Goal: Task Accomplishment & Management: Complete application form

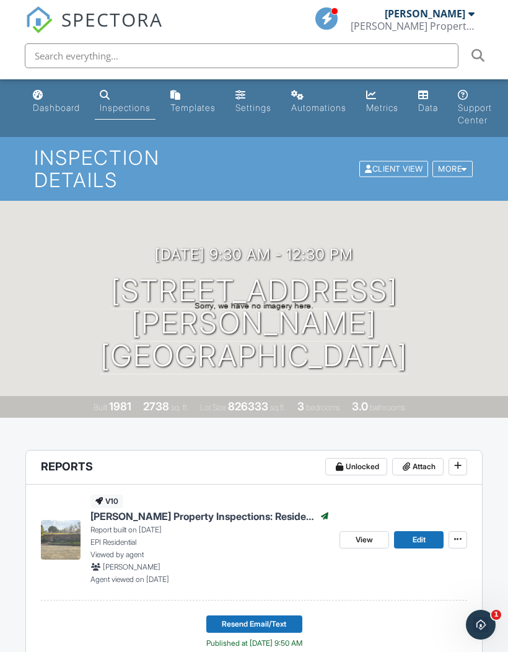
click at [43, 102] on link "Dashboard" at bounding box center [56, 101] width 57 height 35
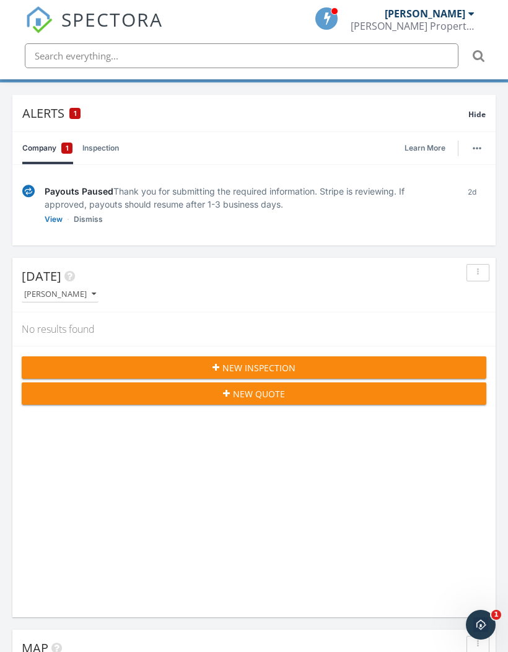
scroll to position [112, 0]
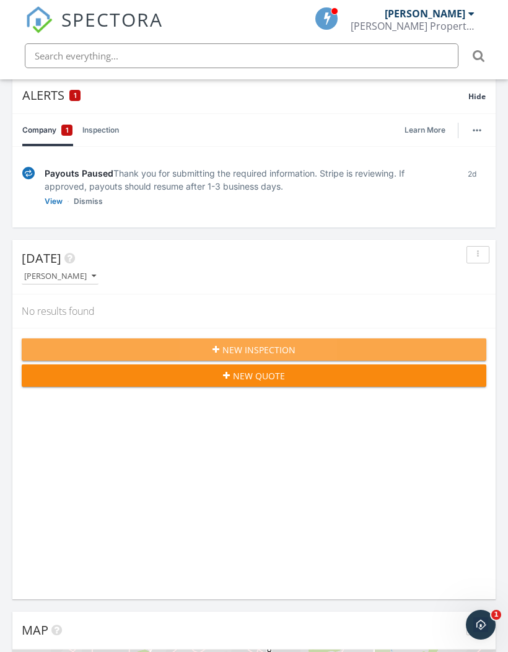
click at [277, 345] on span "New Inspection" at bounding box center [258, 349] width 73 height 13
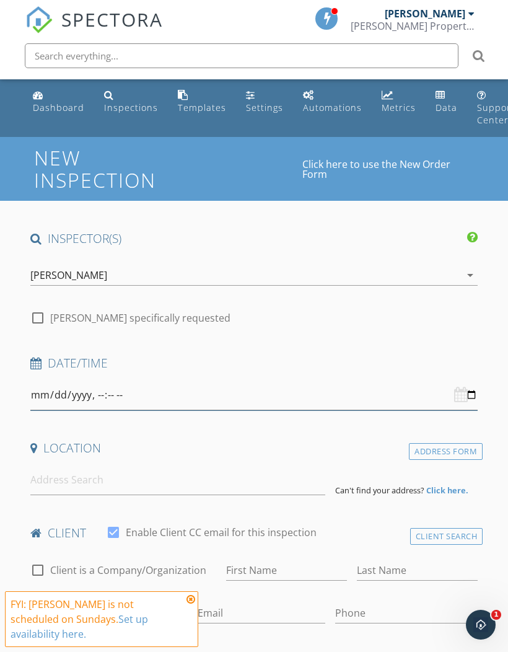
click at [252, 404] on input "datetime-local" at bounding box center [253, 395] width 447 height 30
type input "2025-10-01T09:30"
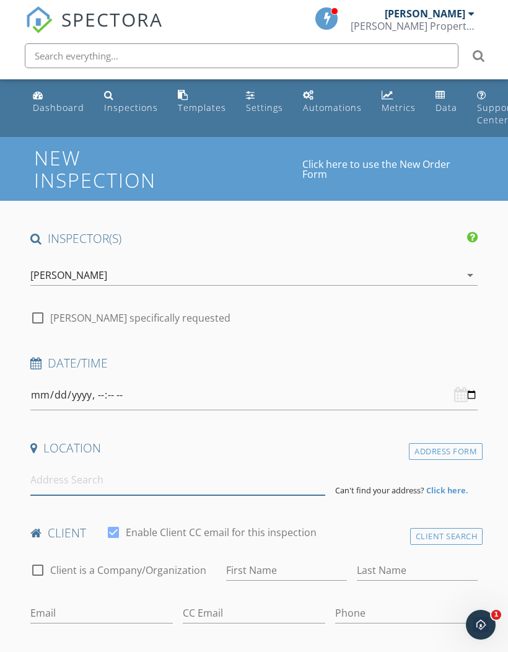
click at [82, 477] on input at bounding box center [177, 479] width 295 height 30
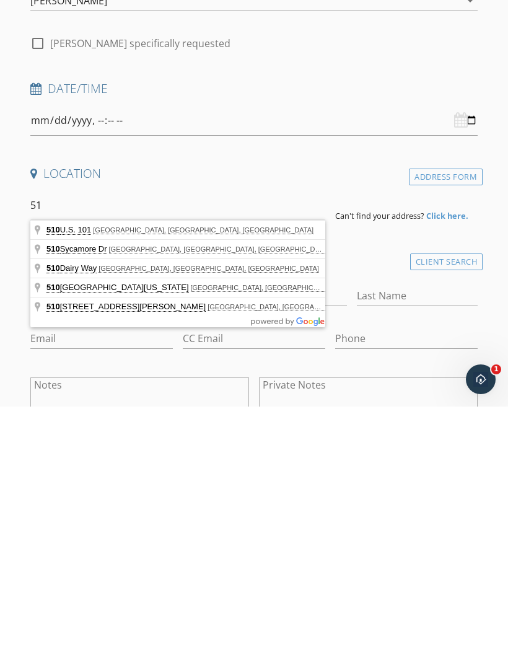
type input "5"
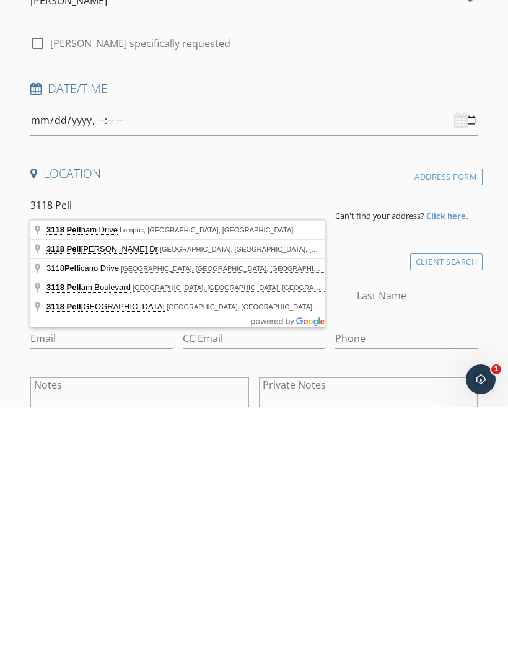
type input "3118 Pellham Drive, Lompoc, CA, USA"
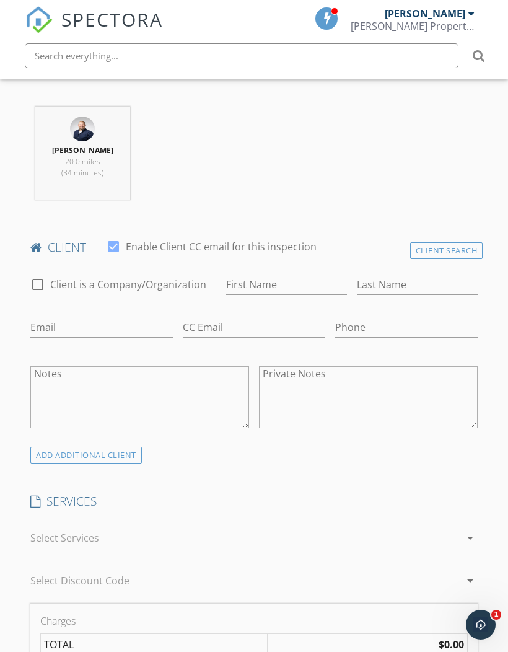
scroll to position [540, 0]
click at [476, 536] on icon "arrow_drop_down" at bounding box center [470, 536] width 15 height 15
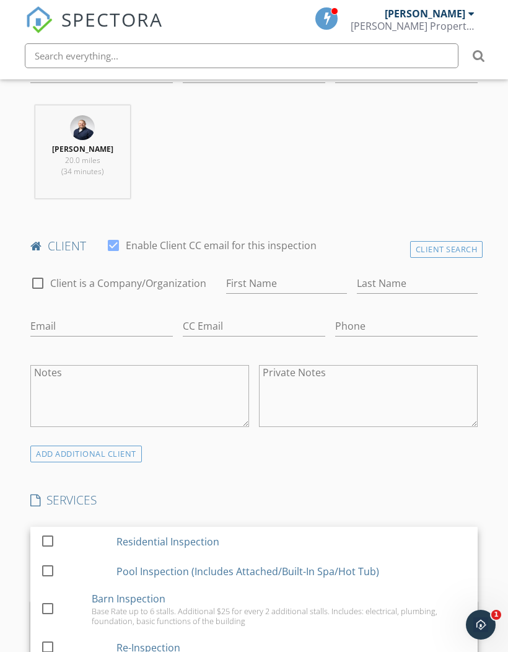
click at [43, 538] on div at bounding box center [47, 540] width 21 height 21
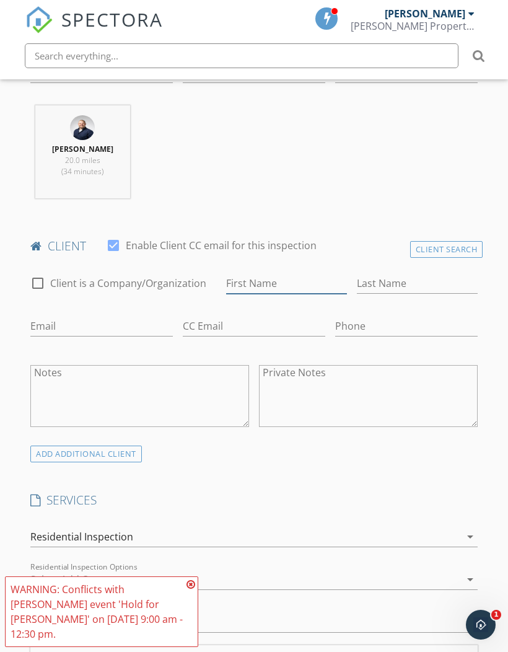
click at [276, 280] on input "First Name" at bounding box center [286, 283] width 121 height 20
click at [99, 318] on input "Email" at bounding box center [101, 326] width 142 height 20
type input "Milan.jordan@gmail.com"
click at [280, 276] on input "First Name" at bounding box center [286, 283] width 121 height 20
type input "Jordan"
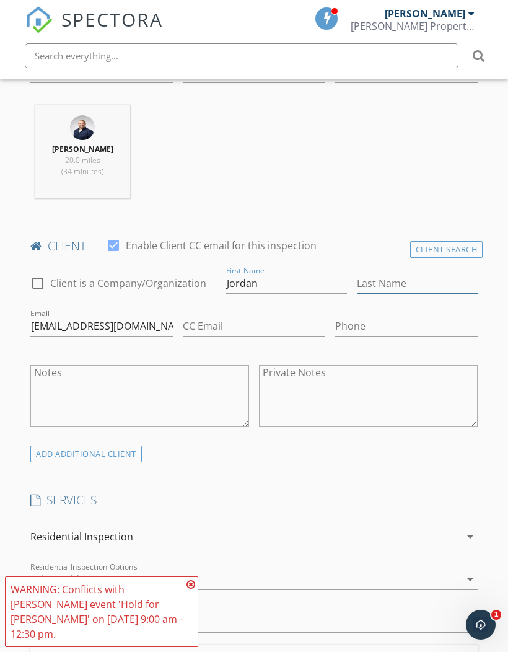
click at [414, 273] on input "Last Name" at bounding box center [417, 283] width 121 height 20
type input "Milam"
click at [388, 321] on input "Phone" at bounding box center [406, 326] width 142 height 20
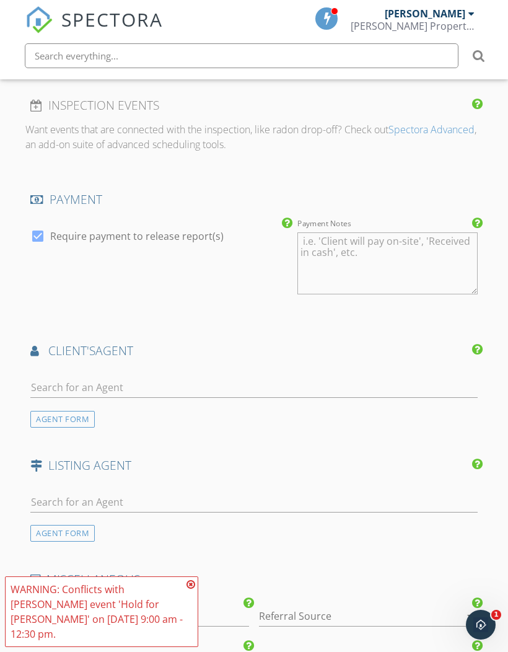
scroll to position [1341, 0]
type input "805-705-9650"
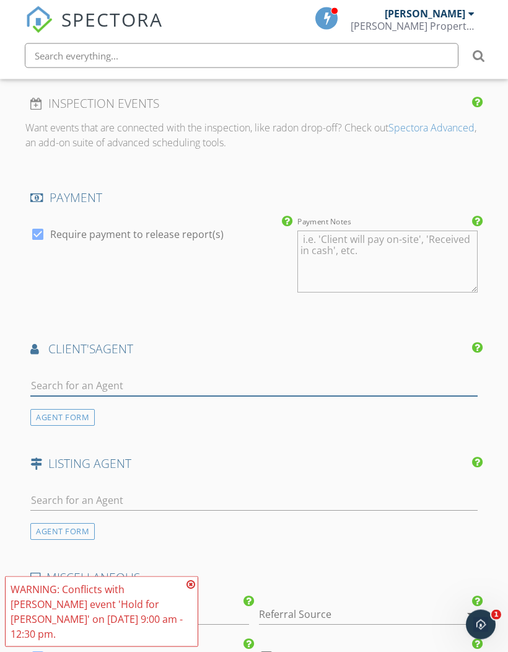
click at [181, 383] on input "text" at bounding box center [253, 386] width 447 height 20
type input "Kelly"
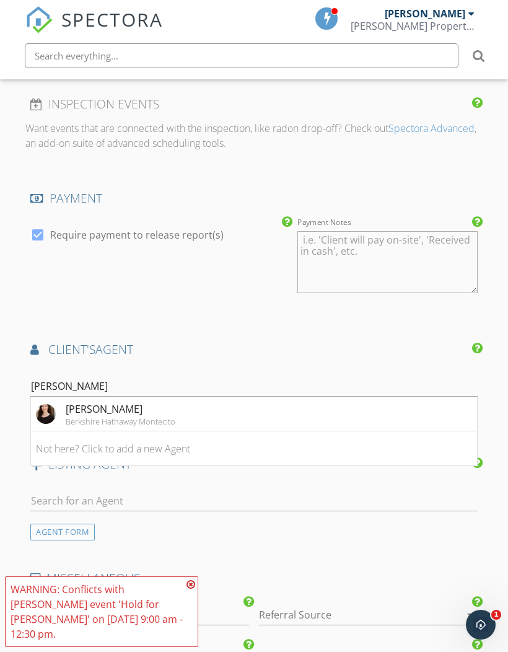
click at [164, 419] on div "Berkshire Hathaway Montecito" at bounding box center [121, 421] width 110 height 10
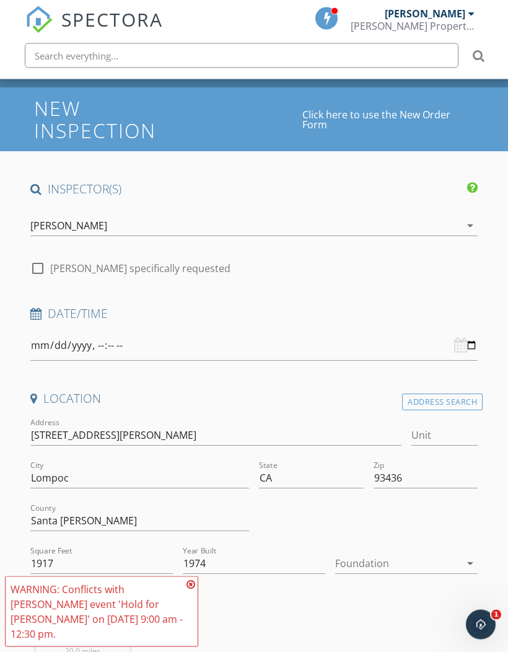
scroll to position [0, 0]
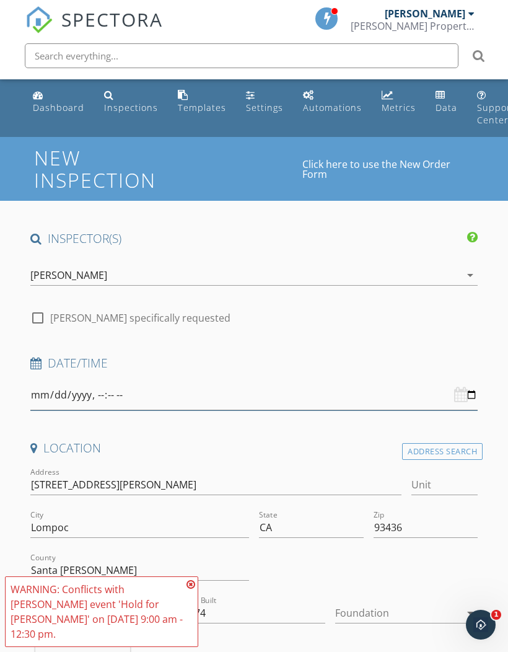
click at [253, 390] on input "datetime-local" at bounding box center [253, 395] width 447 height 30
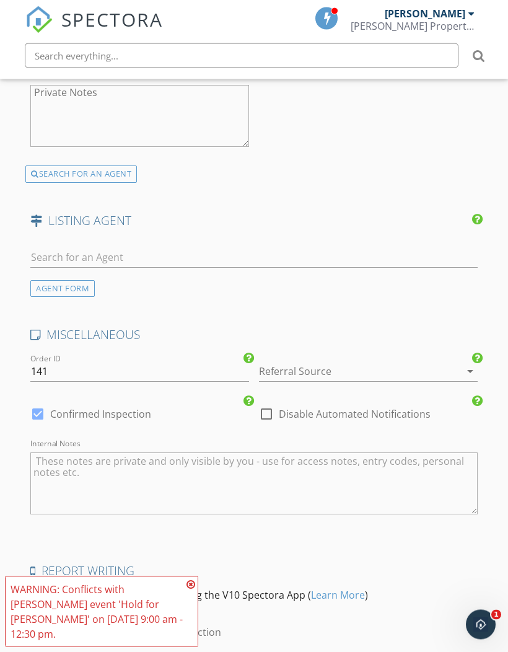
scroll to position [1830, 0]
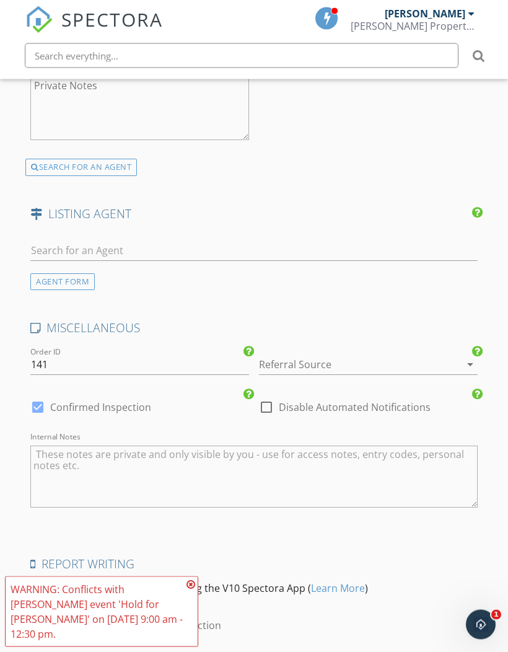
click at [191, 589] on icon at bounding box center [190, 584] width 9 height 10
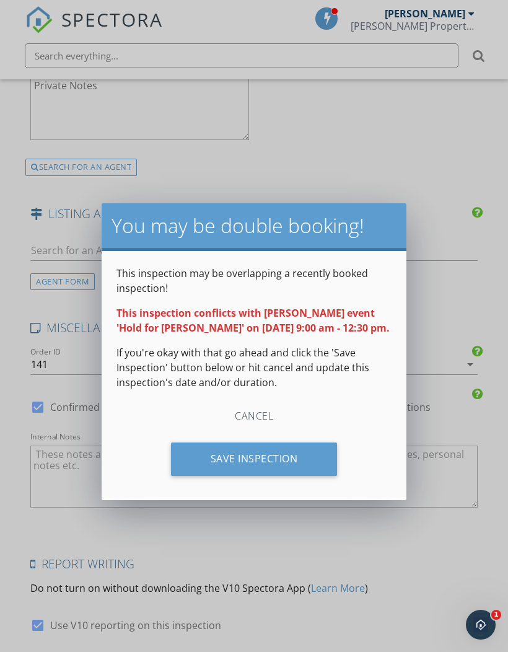
click at [306, 462] on div "Save Inspection" at bounding box center [254, 458] width 167 height 33
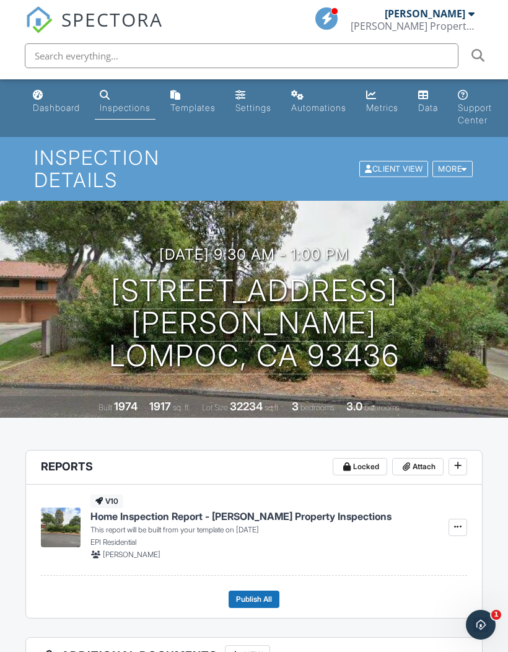
click at [61, 105] on div "Dashboard" at bounding box center [56, 107] width 47 height 11
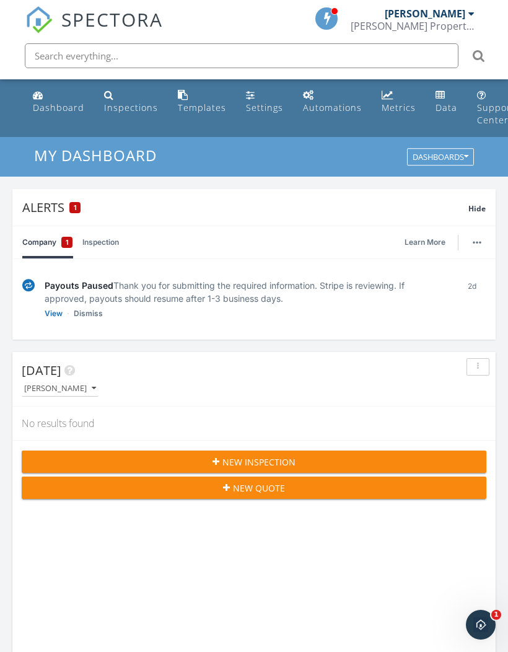
click at [274, 464] on span "New Inspection" at bounding box center [258, 461] width 73 height 13
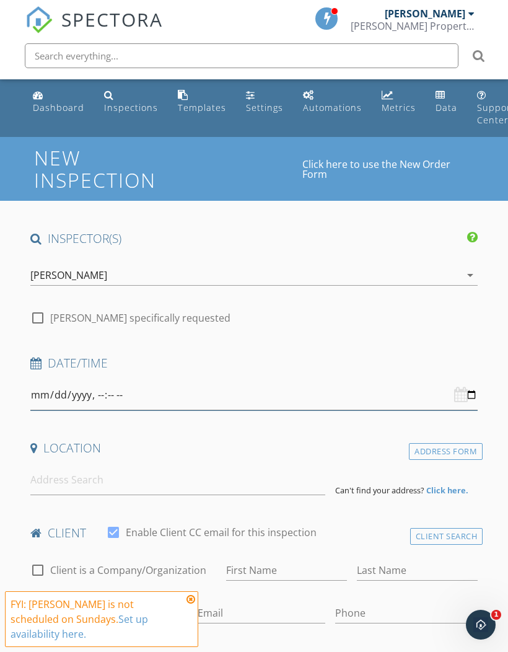
click at [279, 394] on input "datetime-local" at bounding box center [253, 395] width 447 height 30
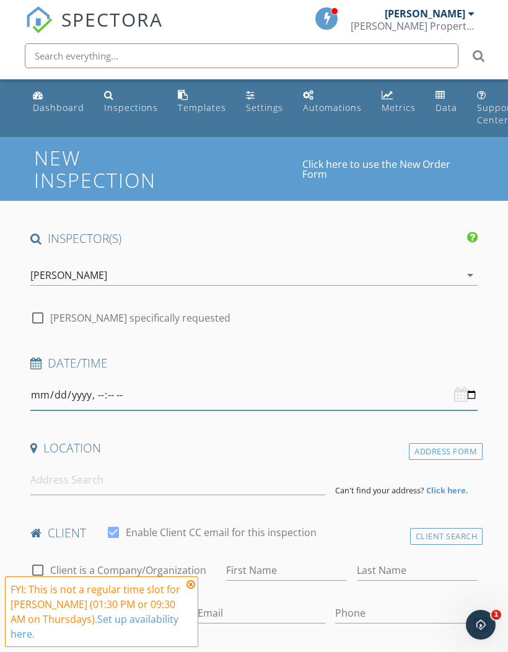
type input "[DATE]T13:30"
click at [190, 589] on icon at bounding box center [190, 584] width 9 height 10
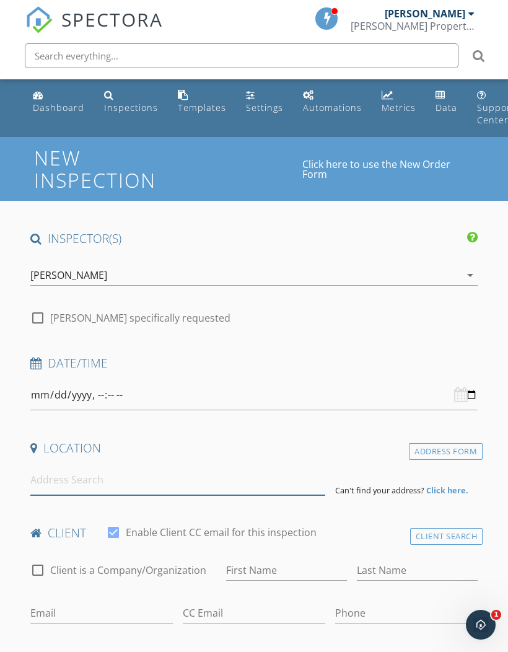
click at [70, 484] on input at bounding box center [177, 479] width 295 height 30
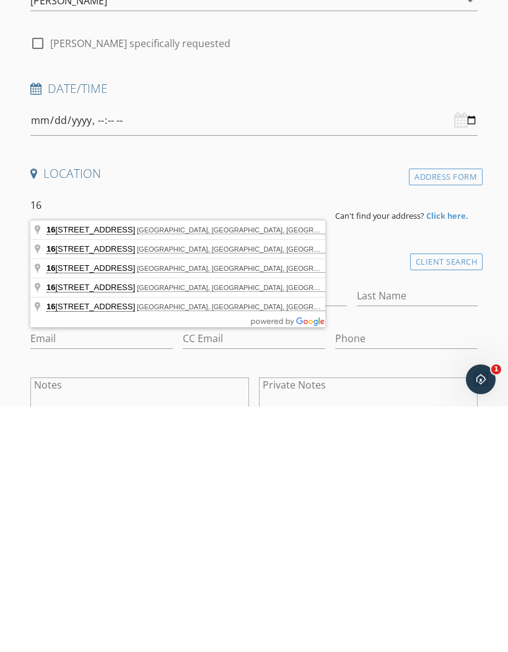
type input "1"
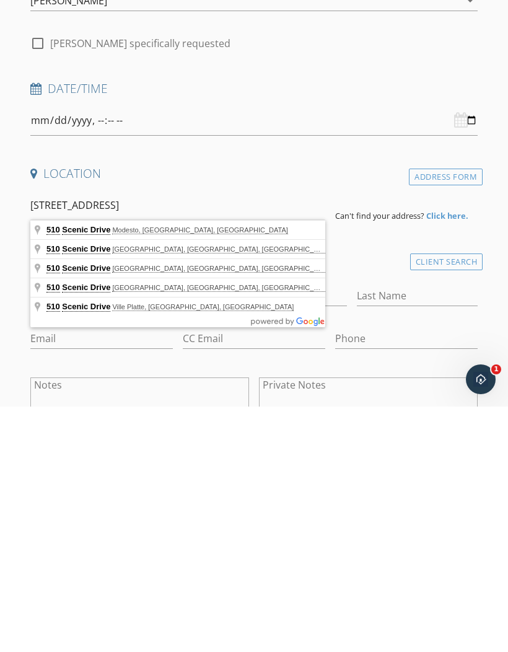
type input "510 Scenic Drive, Santa Barbara, CA, USA"
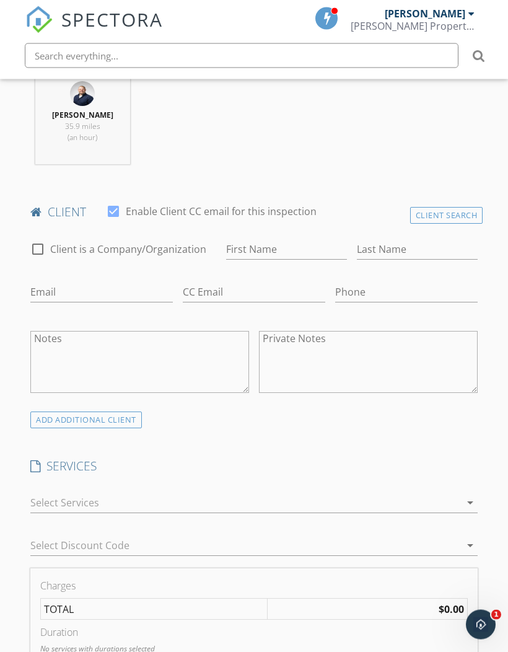
scroll to position [575, 0]
click at [277, 248] on input "First Name" at bounding box center [286, 248] width 121 height 20
type input "Linda & Gary"
click at [399, 244] on input "Last Name" at bounding box center [417, 248] width 121 height 20
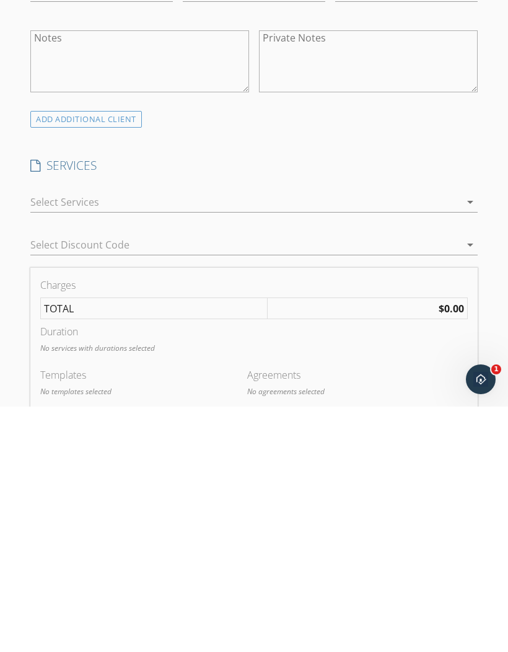
type input "Smythe"
click at [468, 437] on div "arrow_drop_down" at bounding box center [253, 447] width 447 height 20
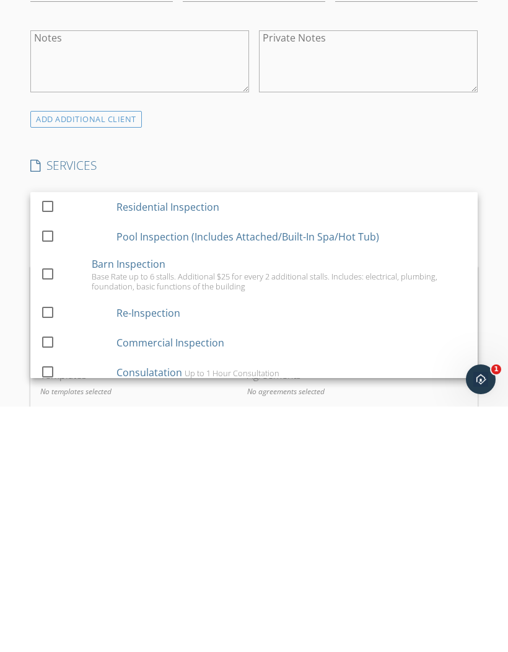
scroll to position [874, 0]
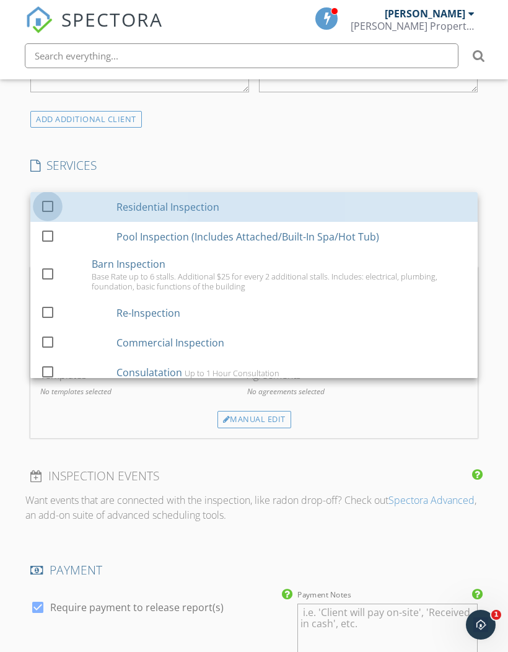
click at [41, 203] on div at bounding box center [47, 205] width 21 height 21
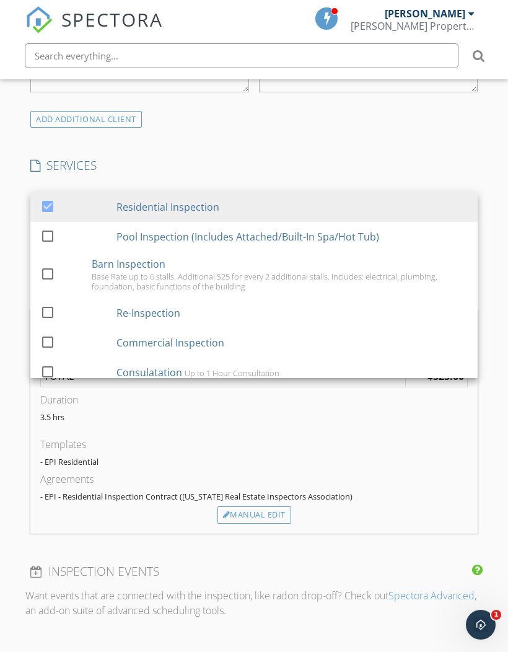
click at [454, 142] on div "INSPECTOR(S) check_box Matt Eaton PRIMARY Matt Eaton arrow_drop_down check_box_…" at bounding box center [253, 360] width 457 height 2008
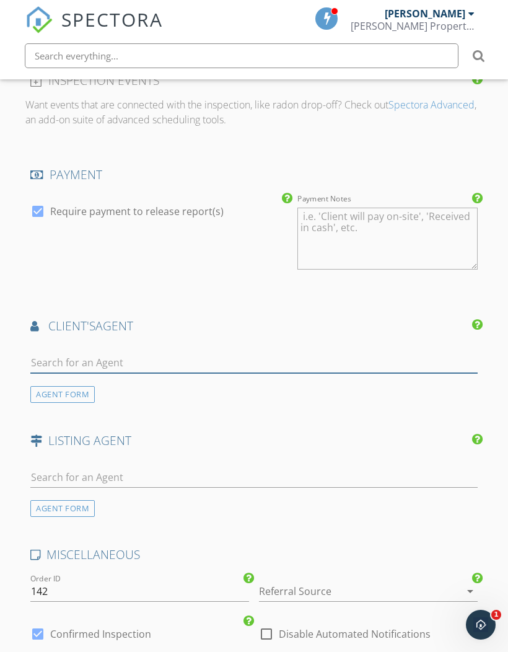
click at [155, 357] on input "text" at bounding box center [253, 362] width 447 height 20
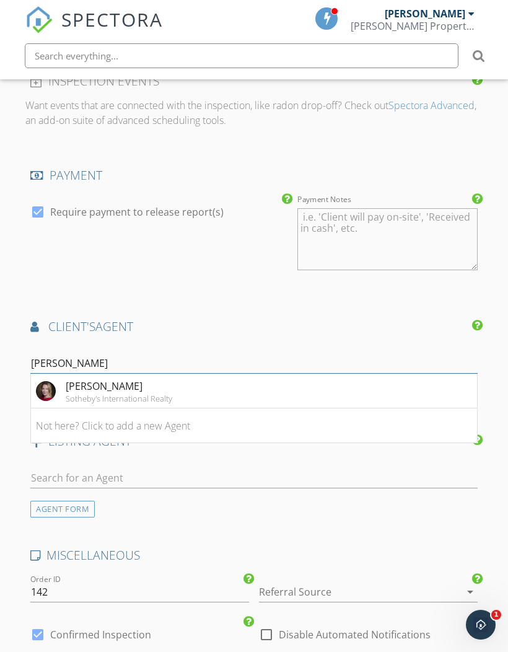
type input "Linda"
click at [153, 386] on div "Linda Brown" at bounding box center [119, 385] width 107 height 15
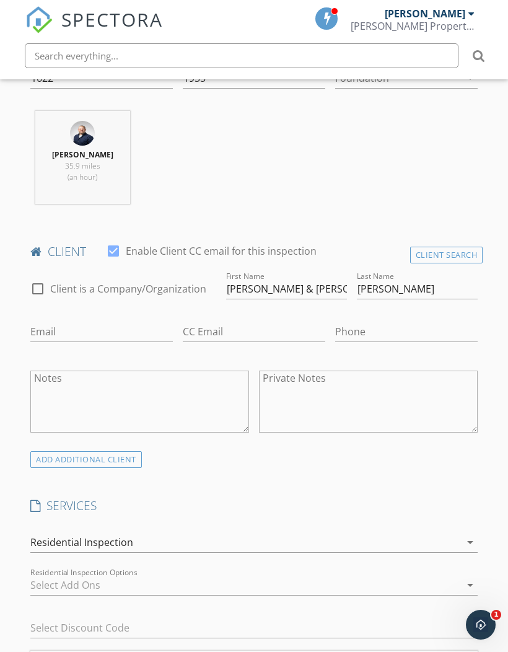
scroll to position [517, 0]
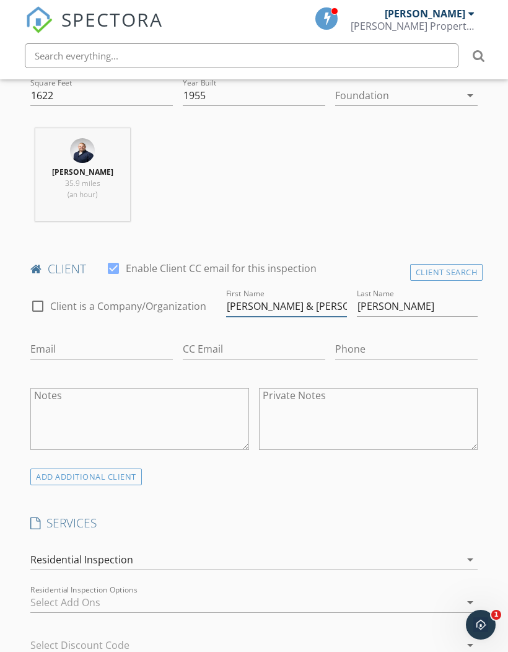
click at [284, 302] on input "Linda & Gary" at bounding box center [286, 306] width 121 height 20
type input "Linda"
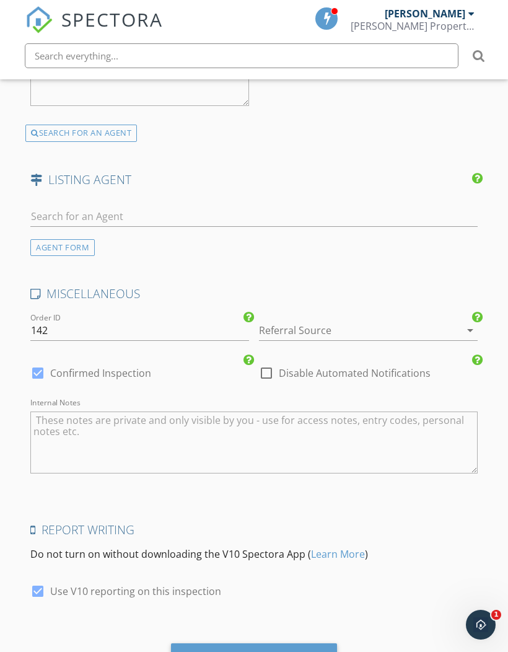
scroll to position [1873, 0]
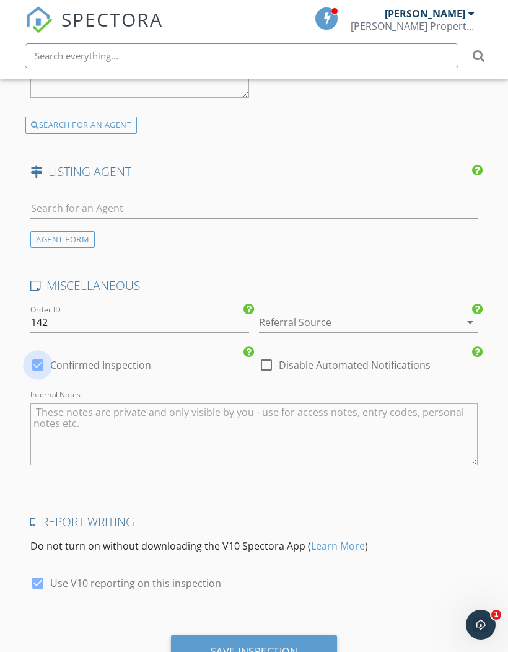
click at [35, 360] on div at bounding box center [37, 364] width 21 height 21
checkbox input "false"
checkbox input "true"
click at [286, 651] on div "Save Inspection" at bounding box center [254, 651] width 167 height 33
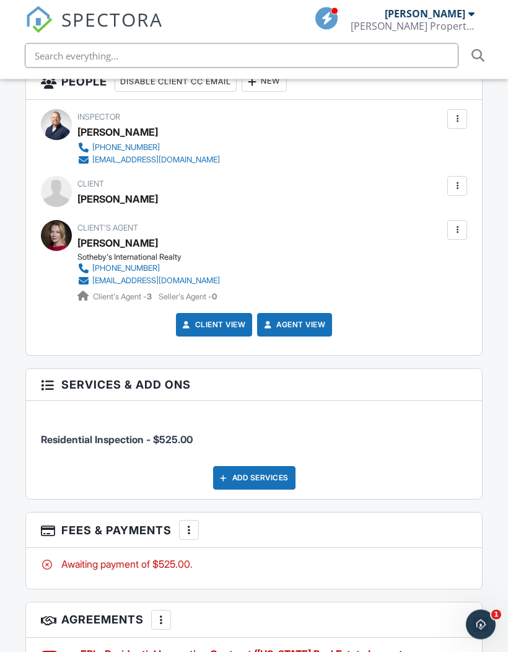
scroll to position [1510, 0]
click at [458, 184] on div at bounding box center [457, 186] width 12 height 12
click at [453, 183] on div at bounding box center [457, 186] width 12 height 12
click at [421, 227] on li "Edit" at bounding box center [427, 223] width 63 height 31
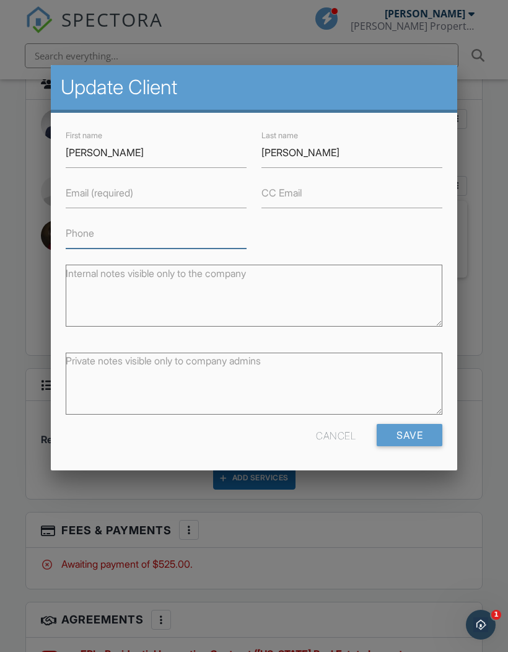
click at [178, 245] on input "Phone" at bounding box center [156, 233] width 181 height 30
type input "949-939-7766"
click at [417, 440] on input "Save" at bounding box center [410, 435] width 66 height 22
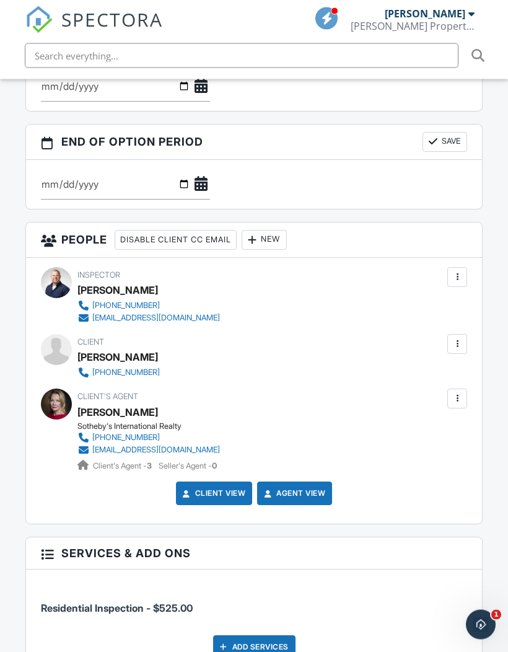
scroll to position [1353, 0]
click at [460, 339] on div at bounding box center [457, 344] width 12 height 12
click at [460, 342] on div at bounding box center [457, 344] width 12 height 12
click at [355, 375] on li "Edit" at bounding box center [392, 381] width 133 height 31
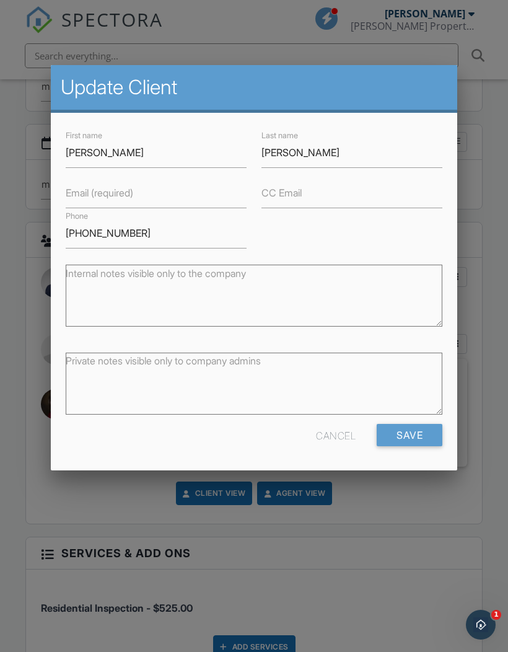
click at [133, 196] on label "Email (required)" at bounding box center [100, 193] width 68 height 14
click at [134, 196] on input "Email (required)" at bounding box center [156, 193] width 181 height 30
type input "Room2roam@gmail.com"
click at [418, 443] on input "Save" at bounding box center [410, 435] width 66 height 22
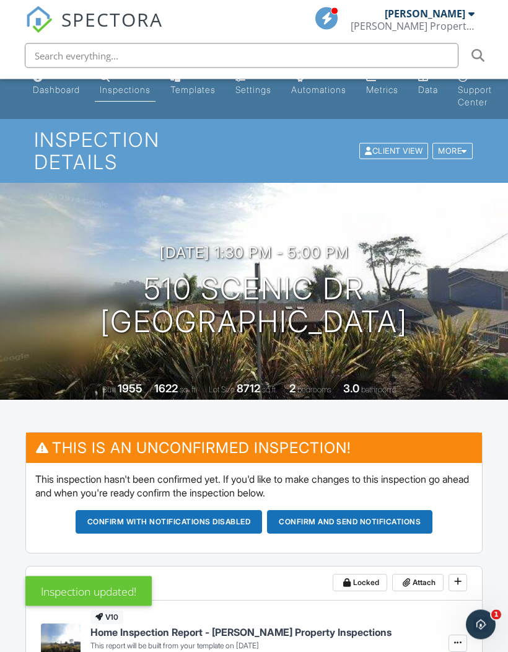
scroll to position [18, 0]
click at [373, 519] on button "Confirm and send notifications" at bounding box center [349, 522] width 165 height 24
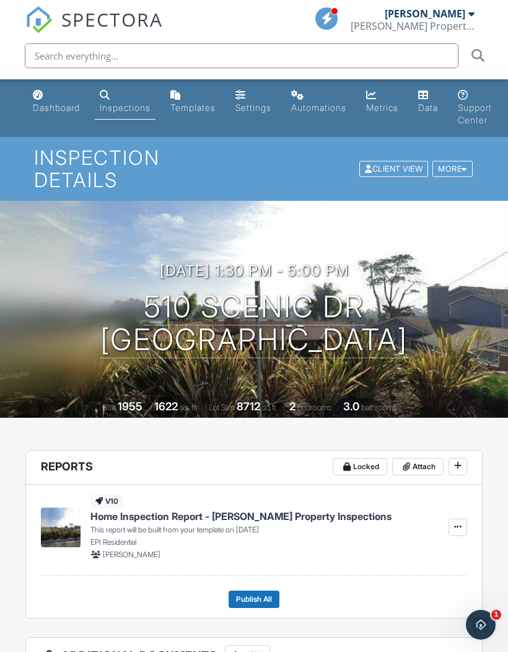
click at [51, 101] on link "Dashboard" at bounding box center [56, 101] width 57 height 35
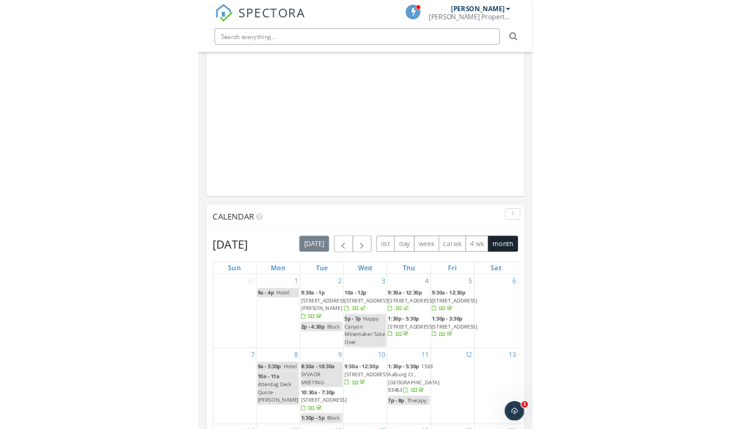
scroll to position [1156, 0]
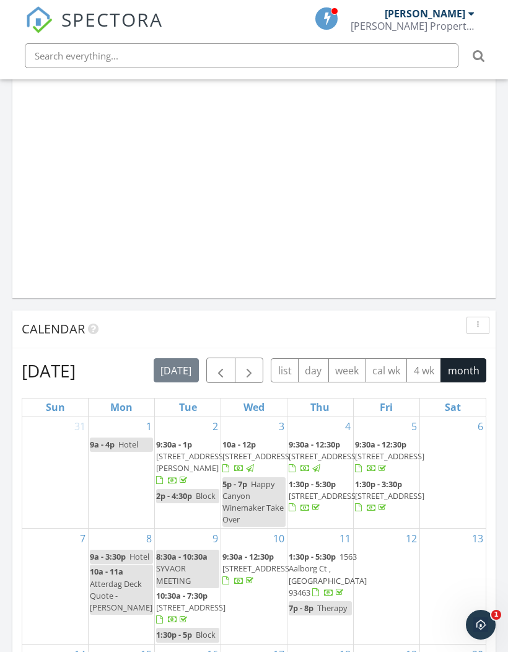
click at [255, 371] on span "button" at bounding box center [249, 371] width 15 height 15
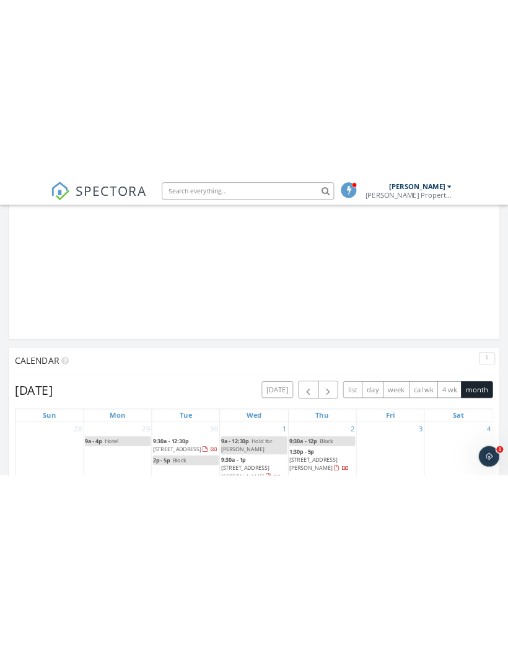
scroll to position [2119, 508]
